Goal: Task Accomplishment & Management: Manage account settings

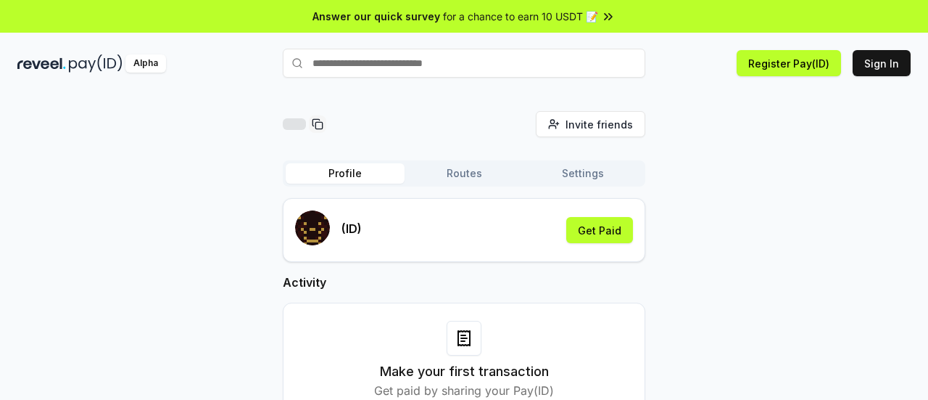
click at [601, 12] on icon at bounding box center [608, 16] width 15 height 15
click at [885, 54] on button "Sign In" at bounding box center [882, 63] width 58 height 26
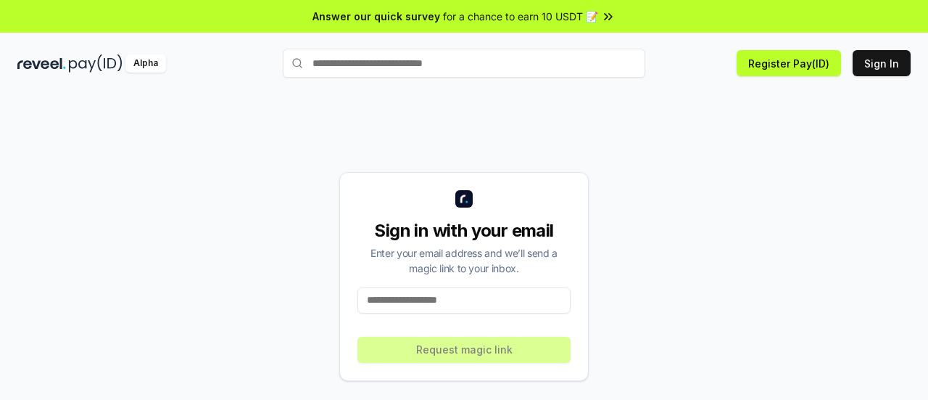
click at [409, 287] on input at bounding box center [463, 300] width 213 height 26
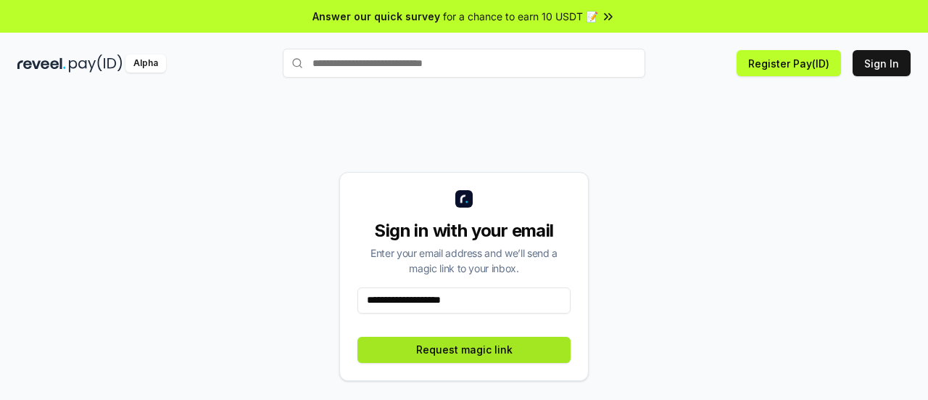
type input "**********"
click at [450, 336] on button "Request magic link" at bounding box center [463, 349] width 213 height 26
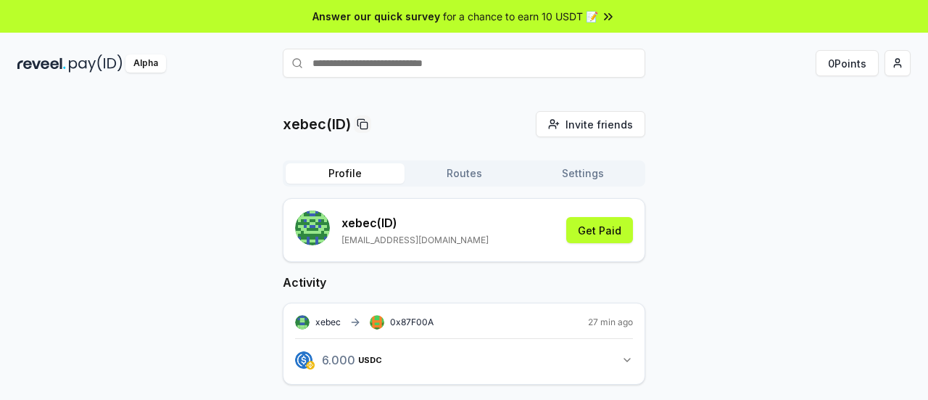
click at [626, 354] on icon "button" at bounding box center [627, 360] width 12 height 12
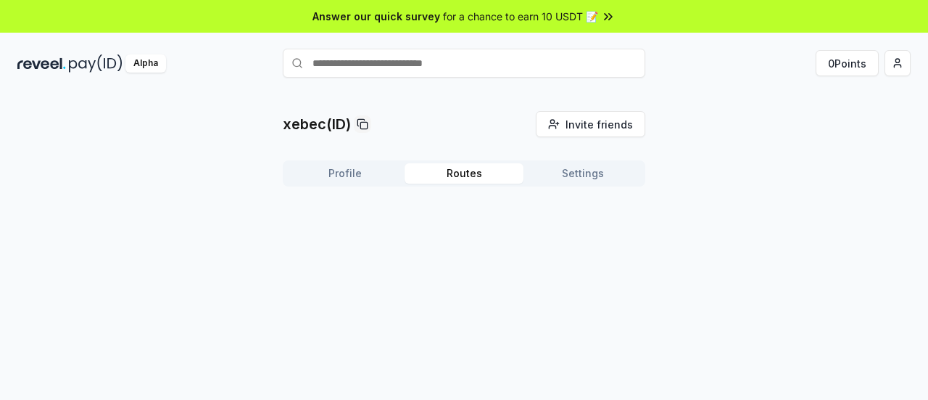
click at [460, 163] on button "Routes" at bounding box center [464, 173] width 119 height 20
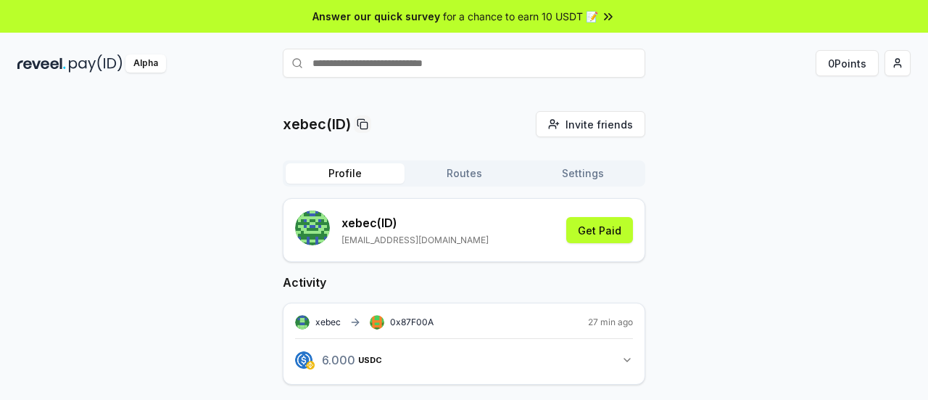
click at [355, 163] on button "Profile" at bounding box center [345, 173] width 119 height 20
click at [865, 50] on button "0 Points" at bounding box center [847, 63] width 63 height 26
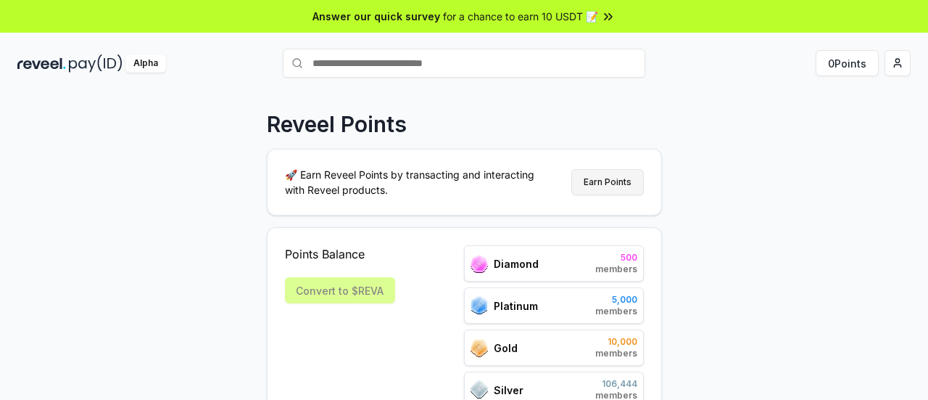
click at [638, 169] on button "Earn Points" at bounding box center [607, 182] width 73 height 26
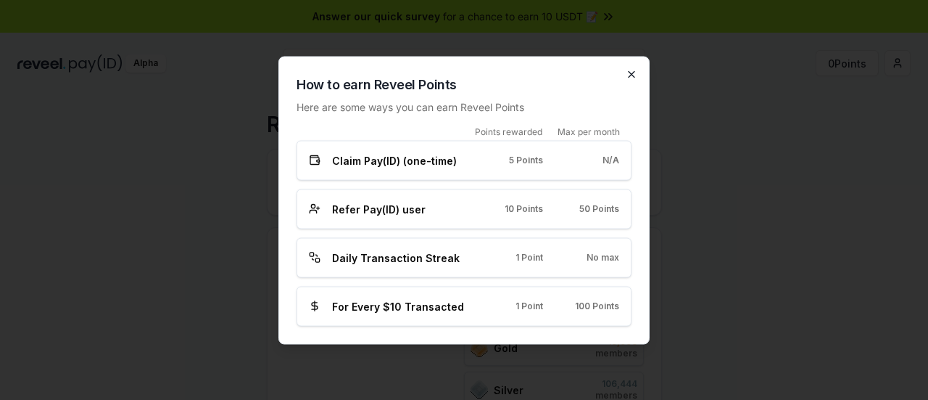
click at [629, 77] on icon "button" at bounding box center [632, 74] width 6 height 6
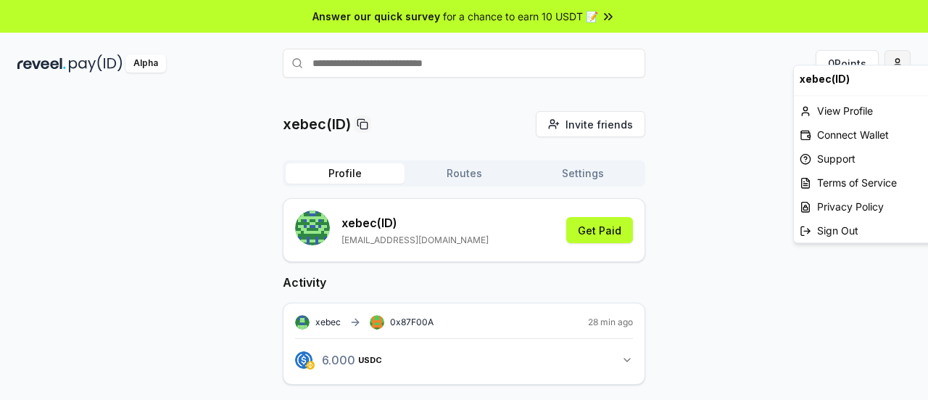
click at [903, 44] on html "Answer our quick survey for a chance to earn 10 USDT 📝 Alpha 0 Points xebec(ID)…" at bounding box center [464, 200] width 928 height 400
click at [714, 175] on html "Answer our quick survey for a chance to earn 10 USDT 📝 Alpha 0 Points xebec(ID)…" at bounding box center [464, 200] width 928 height 400
